Goal: Use online tool/utility: Utilize a website feature to perform a specific function

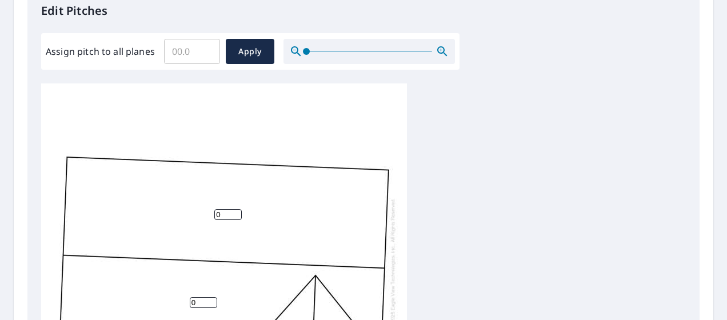
scroll to position [286, 0]
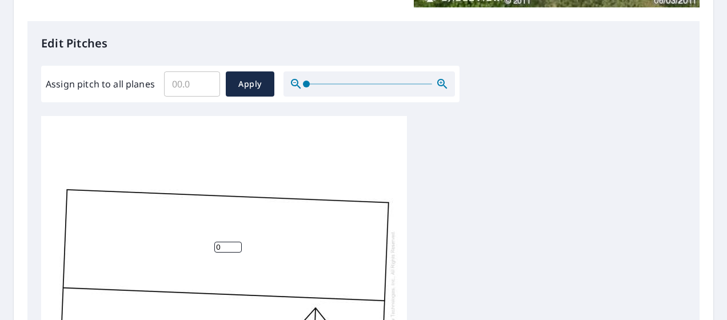
click at [188, 90] on input "Assign pitch to all planes" at bounding box center [192, 84] width 56 height 32
type input "4"
click at [262, 84] on span "Apply" at bounding box center [250, 84] width 30 height 14
type input "4"
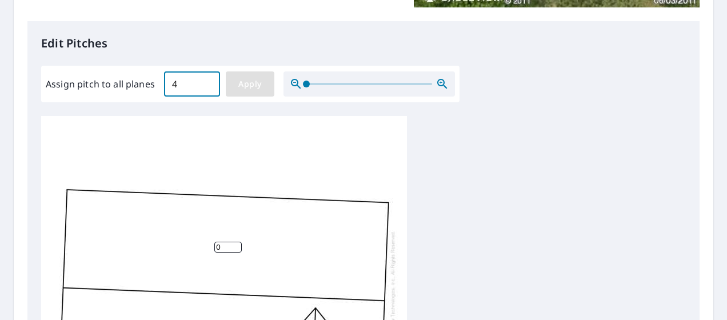
type input "4"
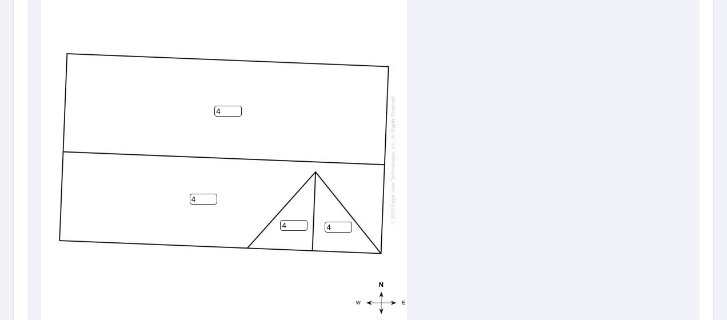
scroll to position [561, 0]
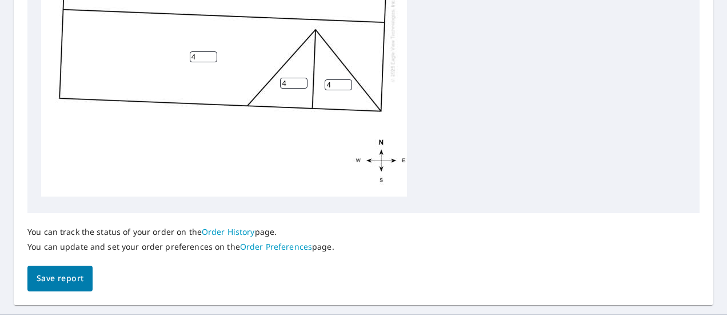
click at [69, 281] on span "Save report" at bounding box center [60, 279] width 47 height 14
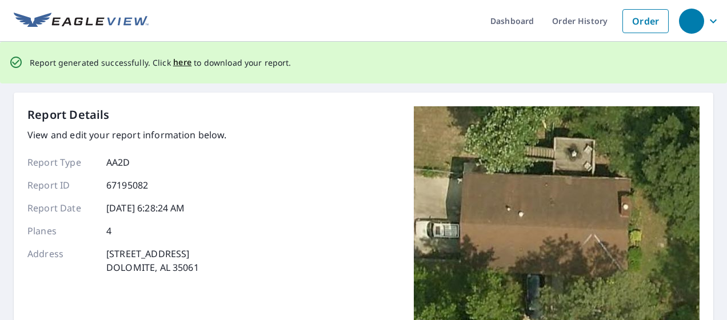
scroll to position [0, 0]
click at [179, 63] on span "here" at bounding box center [182, 62] width 19 height 14
